Goal: Navigation & Orientation: Find specific page/section

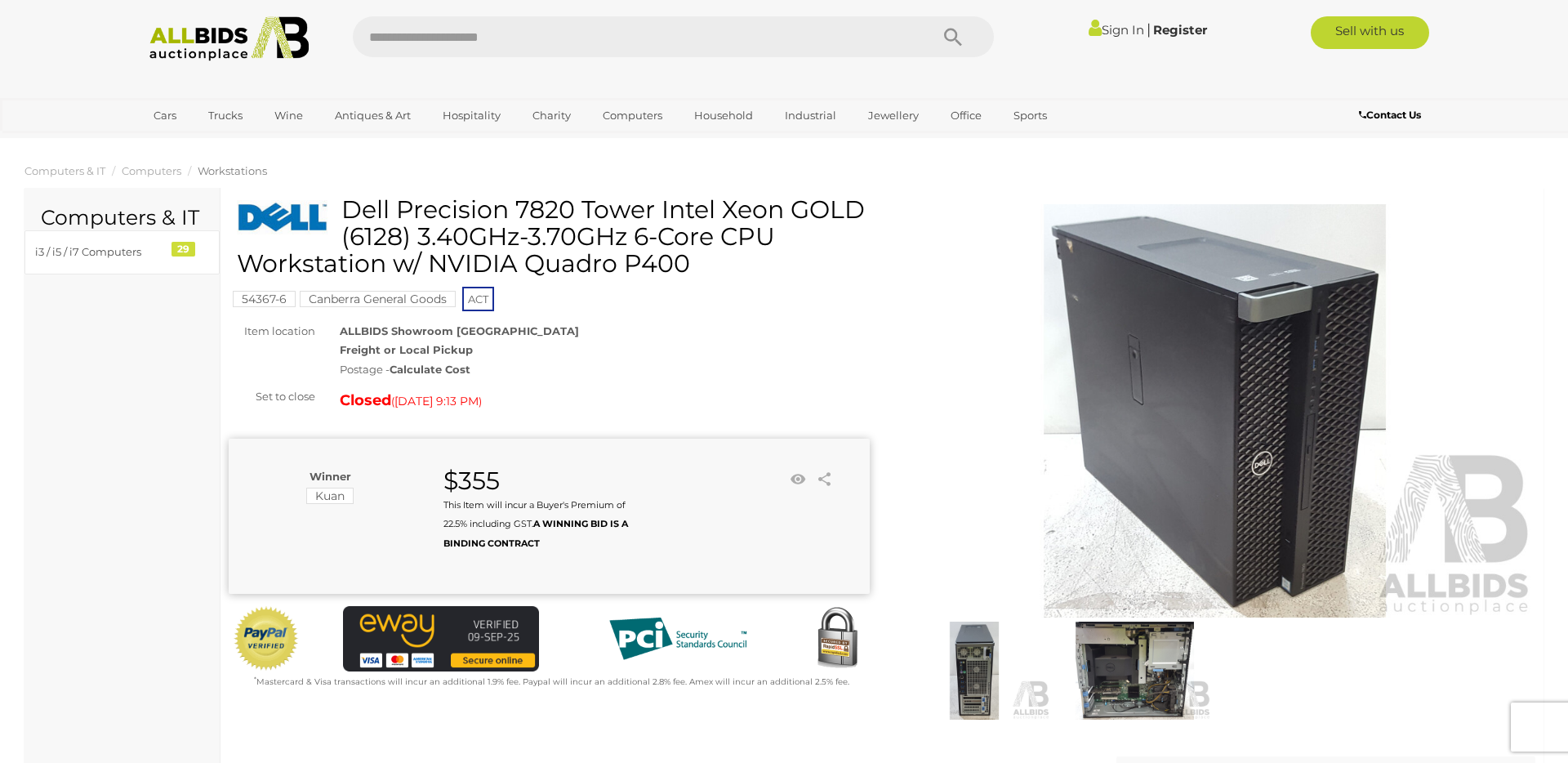
click at [207, 44] on img at bounding box center [229, 39] width 177 height 45
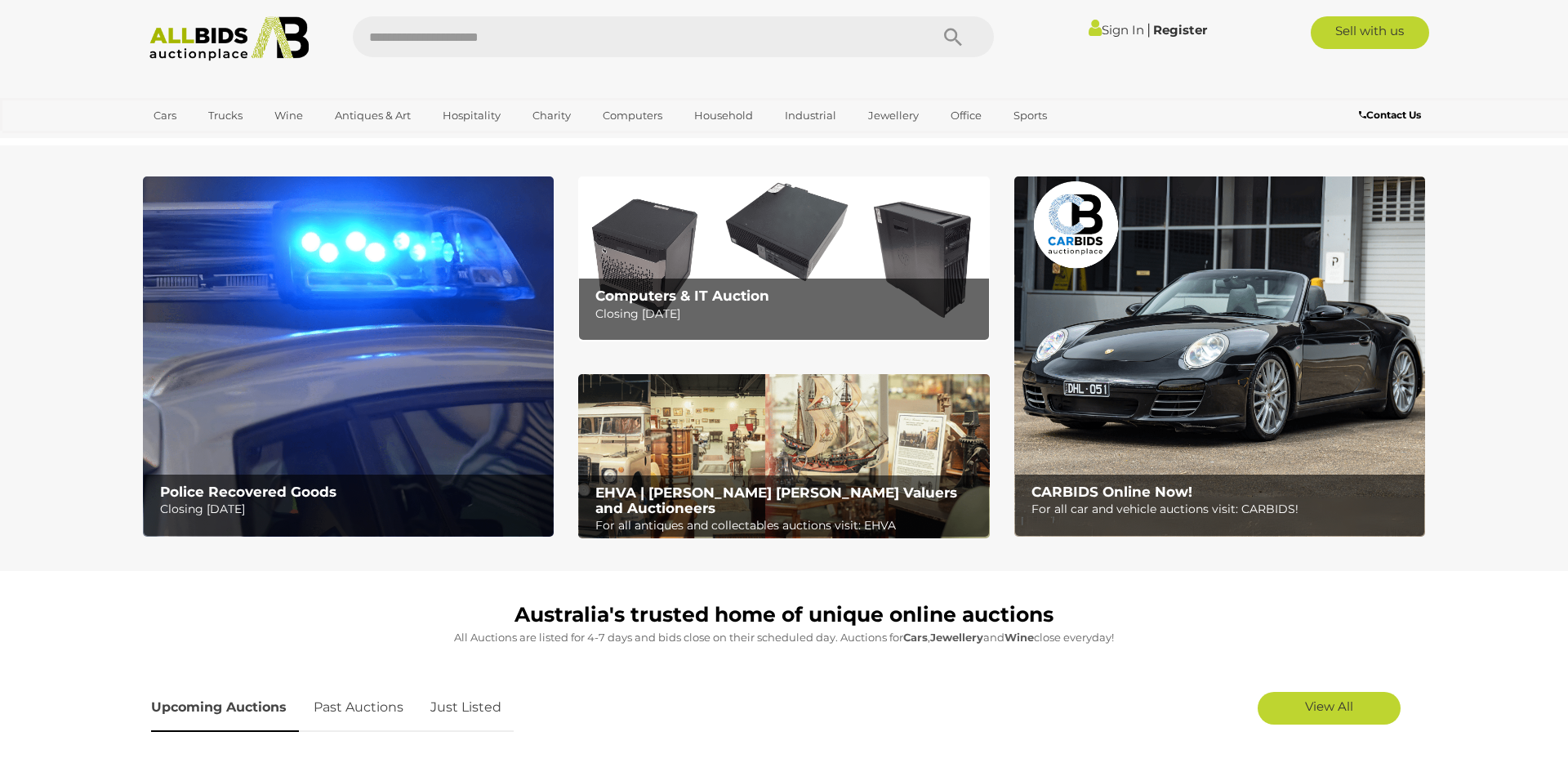
click at [301, 499] on p "Closing Tuesday 16th September" at bounding box center [352, 509] width 384 height 21
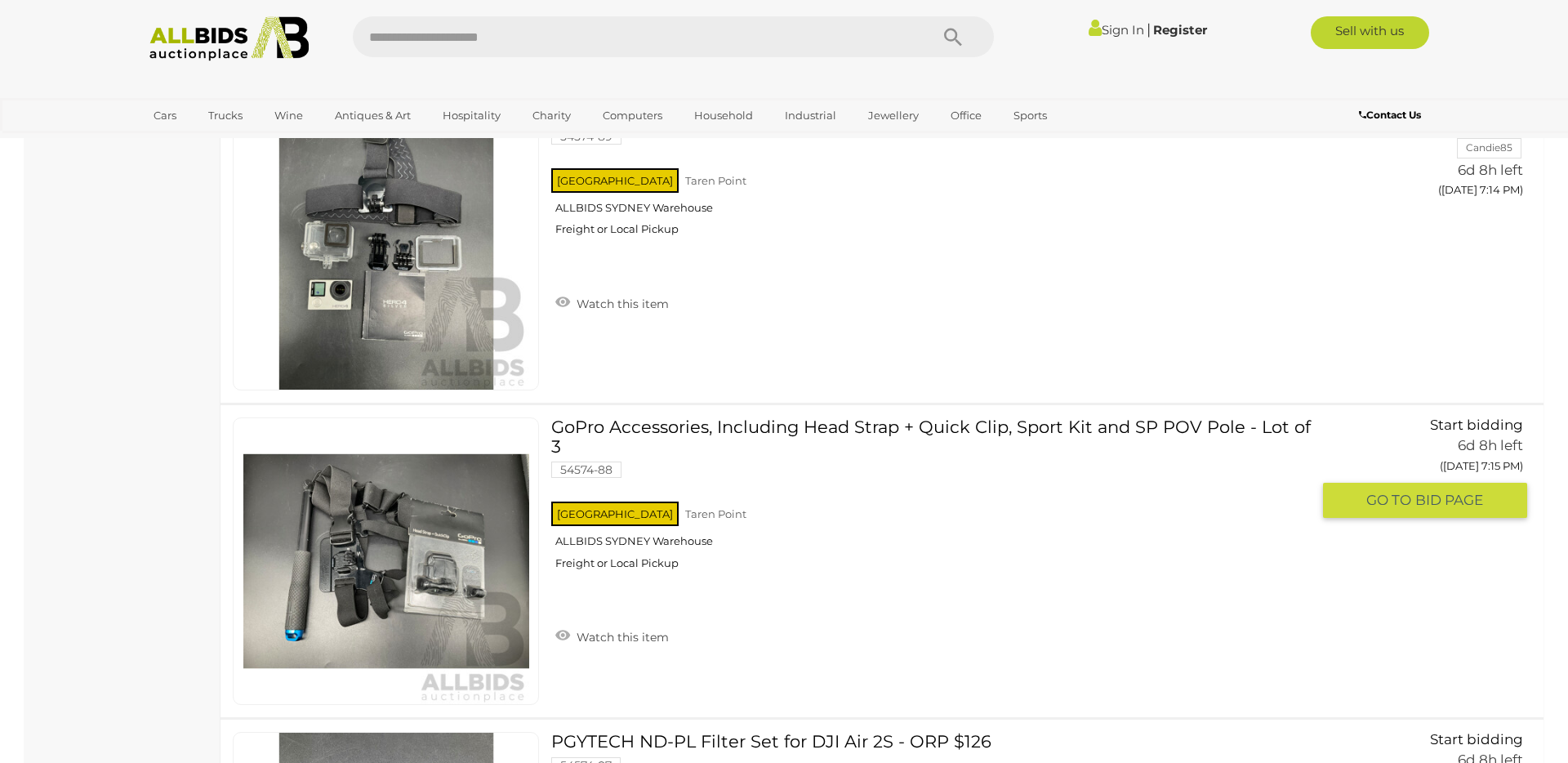
scroll to position [4640, 0]
